Goal: Task Accomplishment & Management: Manage account settings

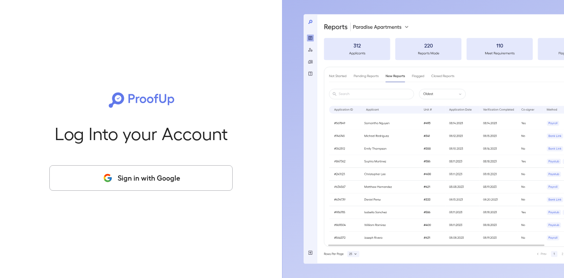
click at [168, 177] on button "Sign in with Google" at bounding box center [140, 178] width 183 height 26
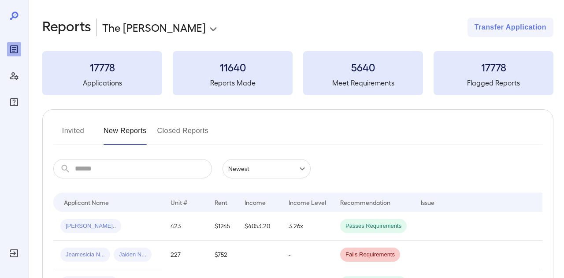
click at [261, 166] on body "**********" at bounding box center [282, 139] width 564 height 278
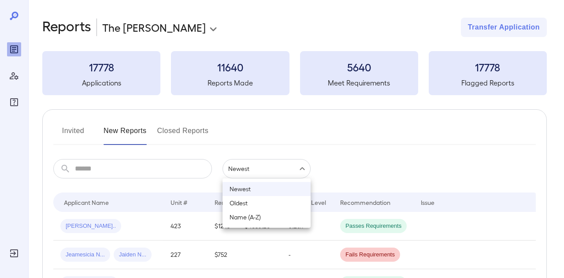
click at [340, 162] on div at bounding box center [282, 139] width 564 height 278
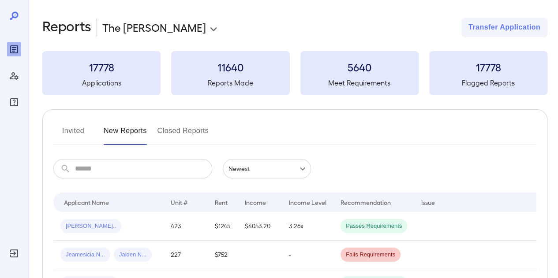
click at [80, 133] on button "Invited" at bounding box center [73, 134] width 40 height 21
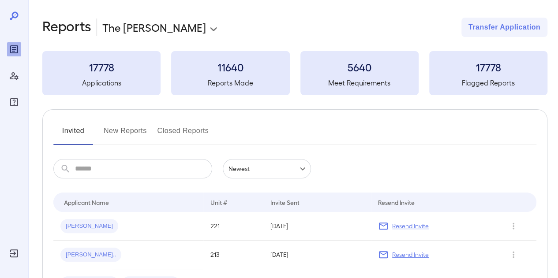
click at [200, 134] on button "Closed Reports" at bounding box center [183, 134] width 52 height 21
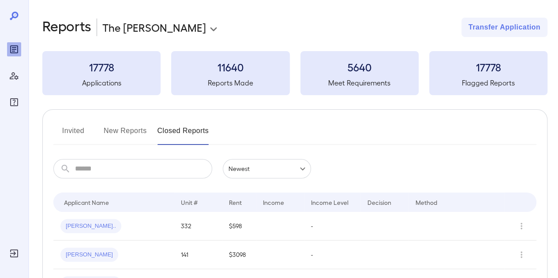
click at [82, 133] on button "Invited" at bounding box center [73, 134] width 40 height 21
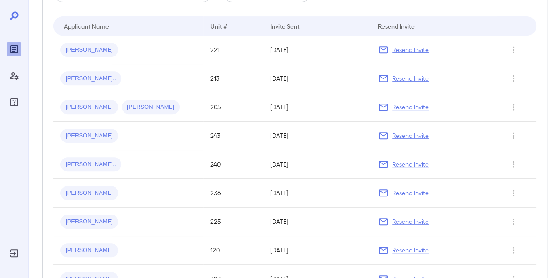
scroll to position [132, 0]
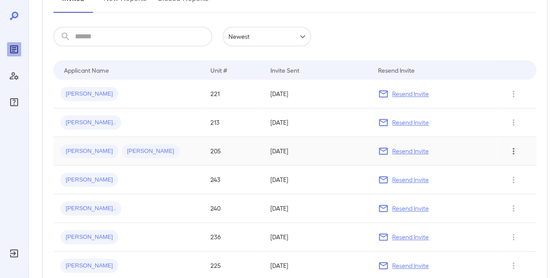
click at [513, 152] on icon "Row Actions" at bounding box center [513, 151] width 10 height 11
click at [516, 170] on li "View Application" at bounding box center [523, 168] width 70 height 14
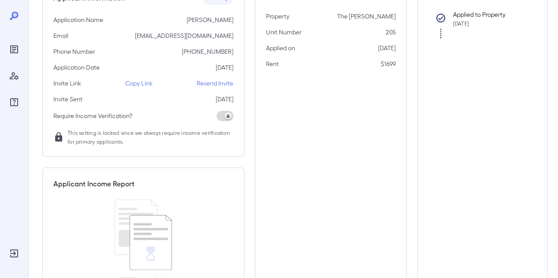
scroll to position [132, 0]
click at [225, 114] on span at bounding box center [224, 115] width 17 height 11
click at [225, 113] on span at bounding box center [224, 115] width 17 height 11
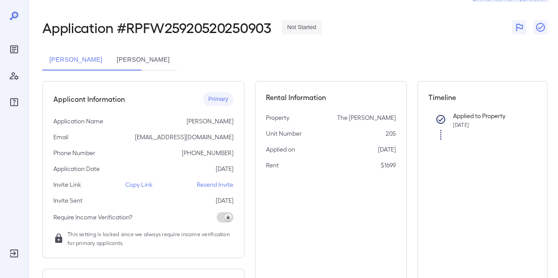
scroll to position [44, 0]
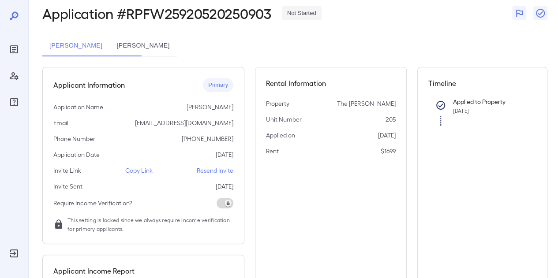
click at [128, 171] on p "Copy Link" at bounding box center [138, 170] width 27 height 9
click at [499, 49] on div "Deborah Lynn Martinez Reynaldo Martinez" at bounding box center [294, 45] width 505 height 21
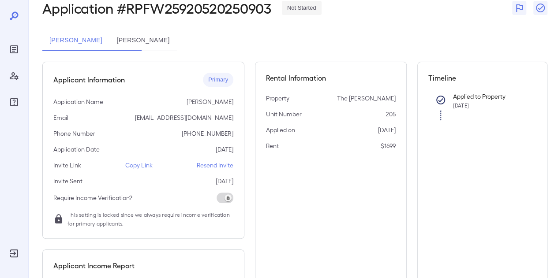
scroll to position [0, 0]
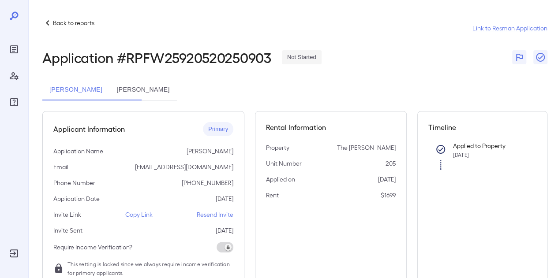
click at [64, 23] on p "Back to reports" at bounding box center [73, 23] width 41 height 9
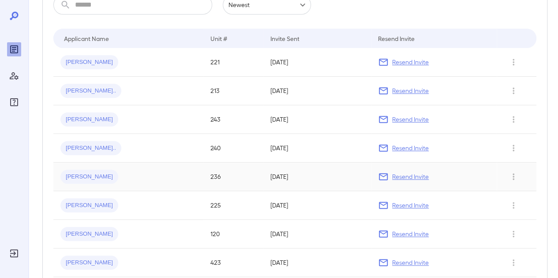
scroll to position [132, 0]
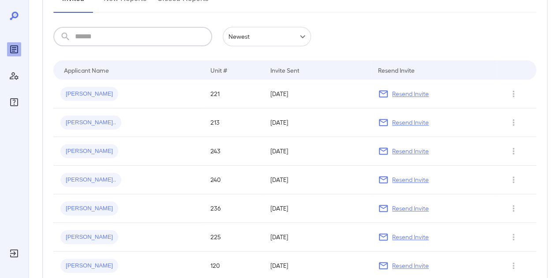
click at [135, 35] on input "text" at bounding box center [143, 36] width 137 height 19
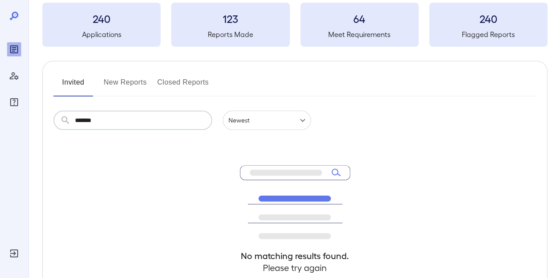
scroll to position [0, 0]
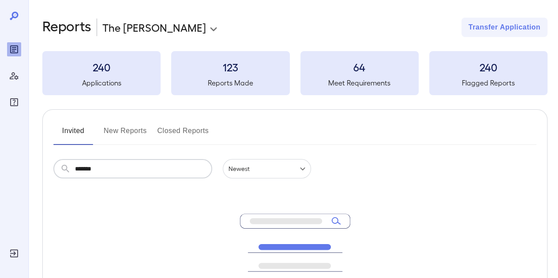
type input "*******"
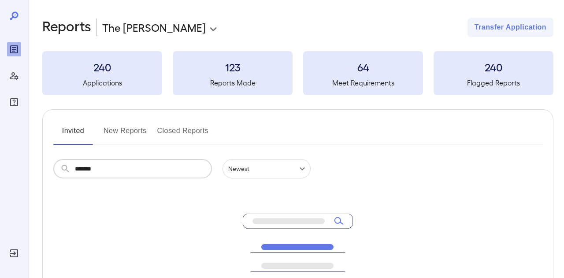
click at [235, 166] on body "**********" at bounding box center [282, 139] width 564 height 278
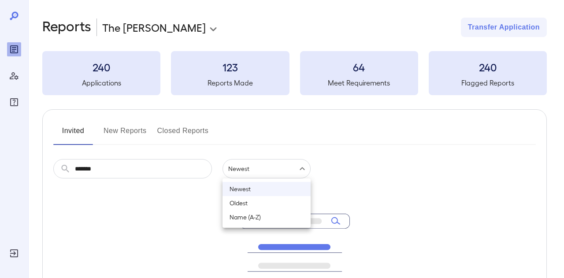
click at [138, 131] on div at bounding box center [282, 139] width 564 height 278
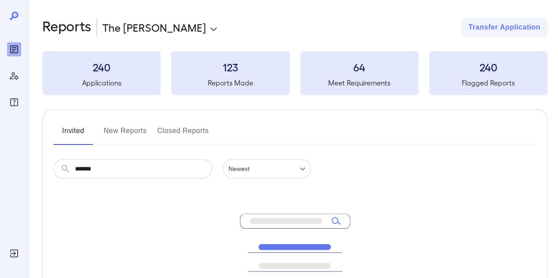
click at [129, 127] on button "New Reports" at bounding box center [125, 134] width 43 height 21
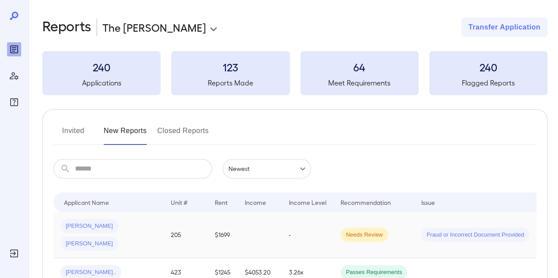
scroll to position [44, 0]
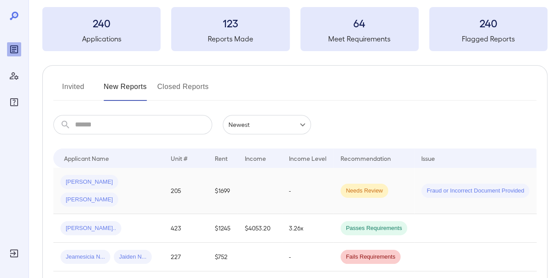
click at [432, 187] on span "Fraud or Incorrect Document Provided" at bounding box center [475, 191] width 108 height 8
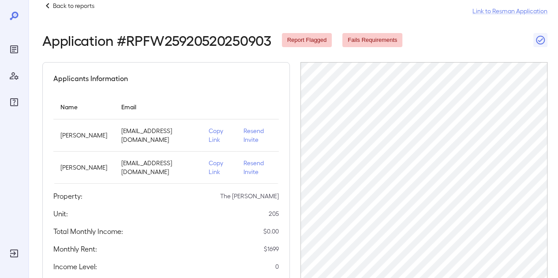
scroll to position [44, 0]
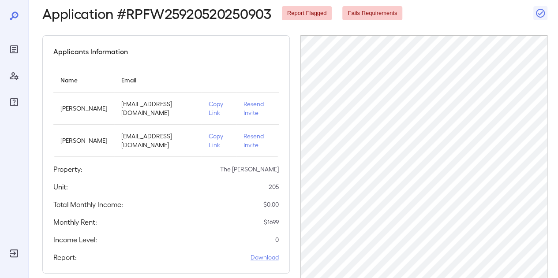
click at [252, 105] on p "Resend Invite" at bounding box center [257, 109] width 28 height 18
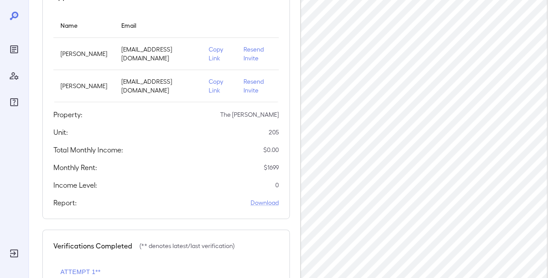
scroll to position [0, 0]
